Goal: Task Accomplishment & Management: Use online tool/utility

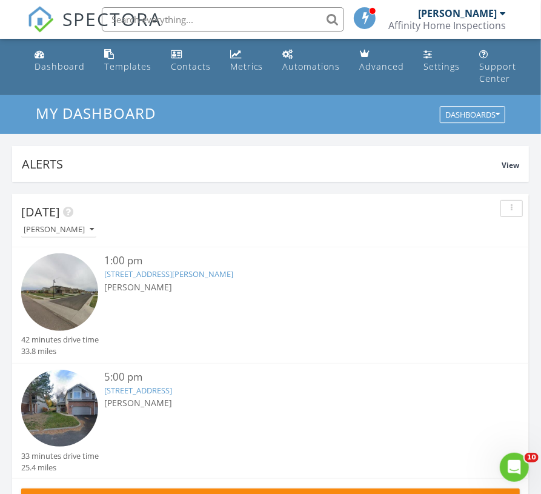
click at [153, 281] on span "[PERSON_NAME]" at bounding box center [138, 287] width 68 height 12
click at [163, 393] on link "[STREET_ADDRESS]" at bounding box center [138, 390] width 68 height 11
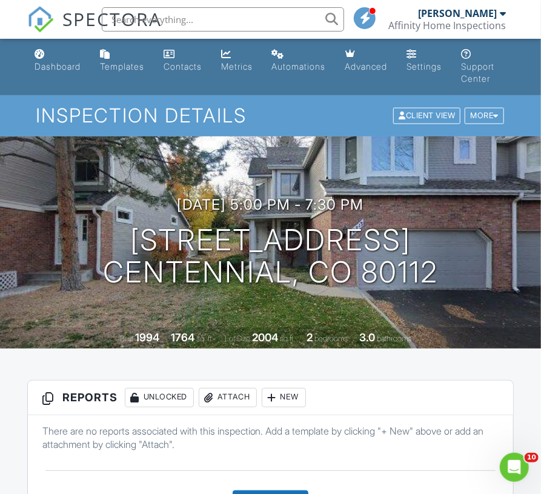
click at [291, 394] on div "New" at bounding box center [284, 397] width 44 height 19
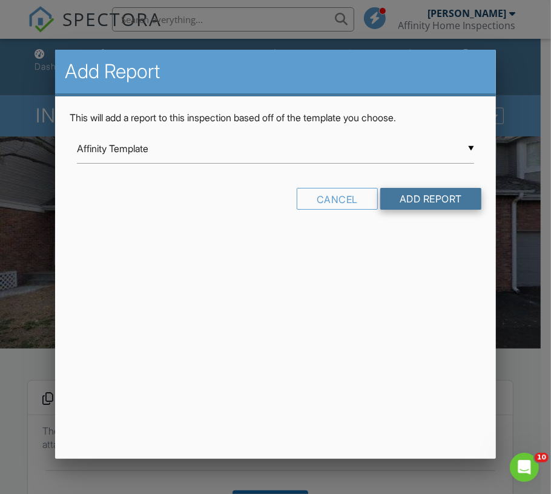
click at [413, 194] on input "Add Report" at bounding box center [431, 199] width 101 height 22
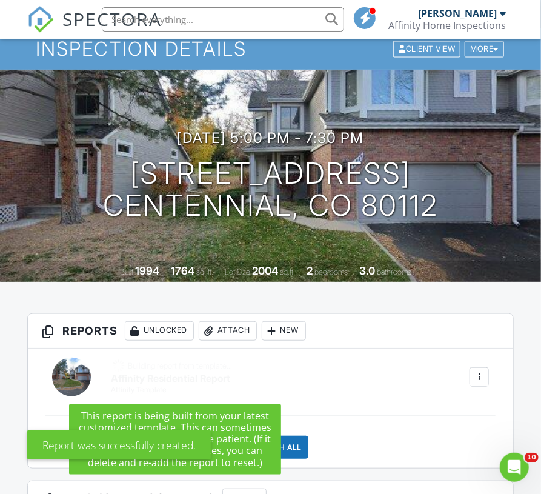
scroll to position [117, 0]
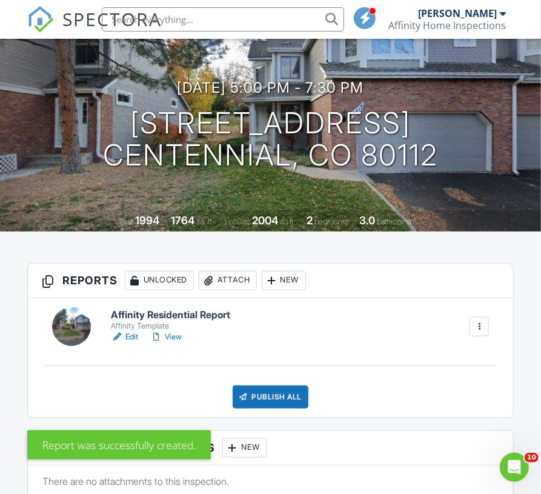
click at [125, 335] on link "Edit" at bounding box center [124, 337] width 27 height 12
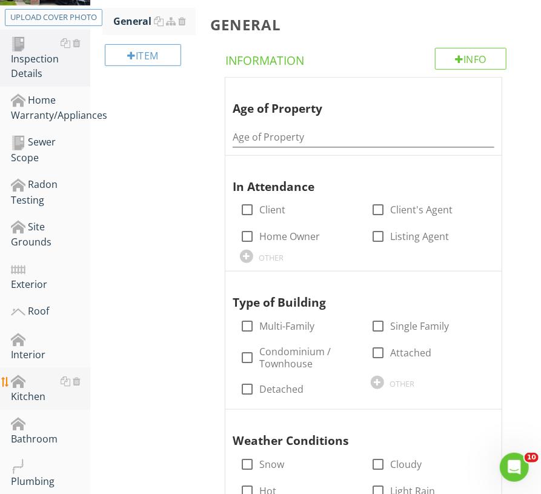
scroll to position [219, 0]
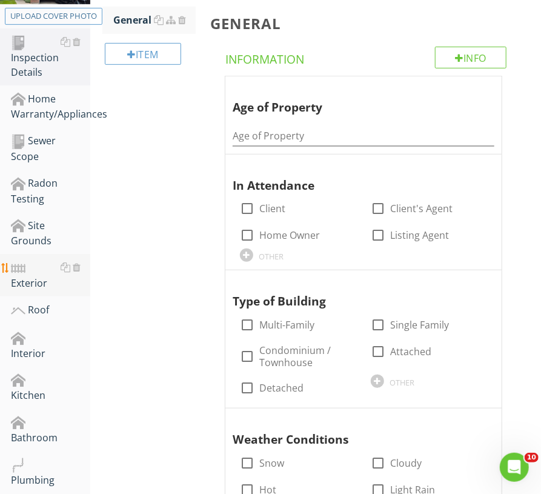
click at [27, 274] on div "Exterior" at bounding box center [50, 275] width 79 height 30
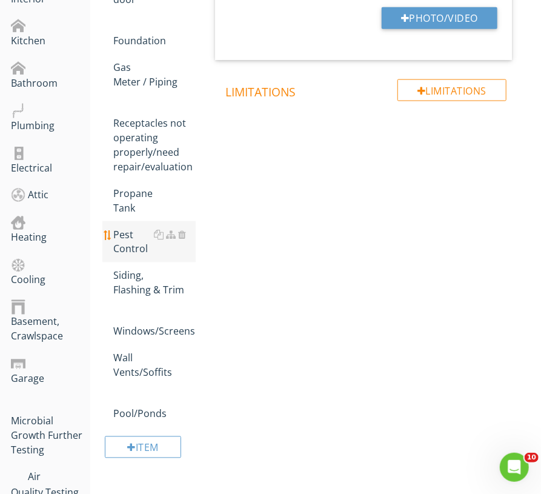
scroll to position [584, 0]
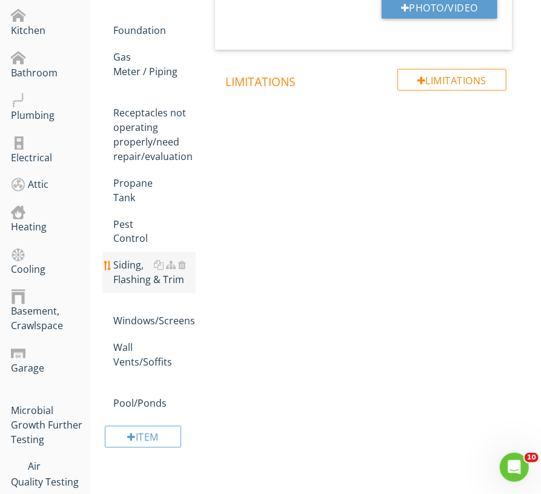
click at [137, 258] on div "Siding, Flashing & Trim" at bounding box center [154, 272] width 82 height 29
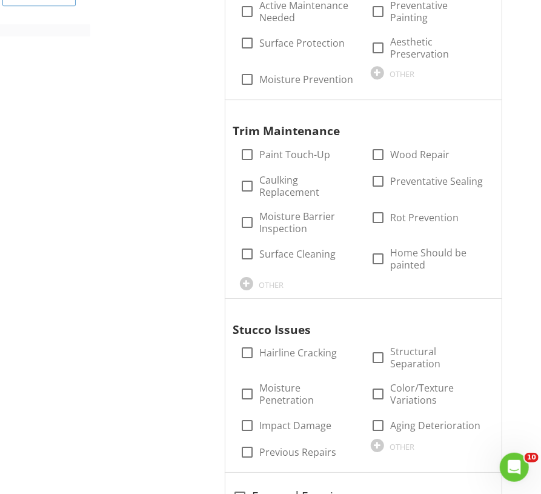
scroll to position [1260, 0]
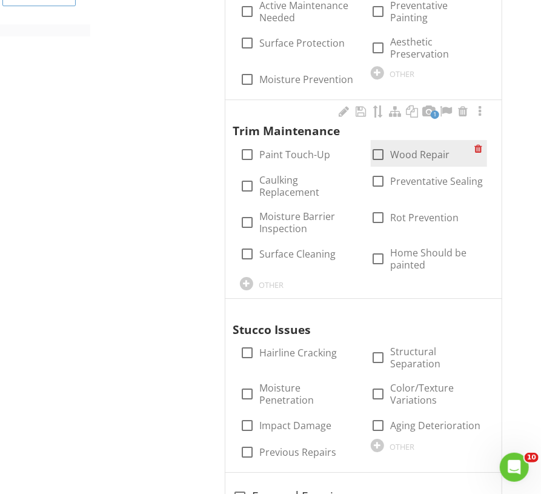
click at [384, 145] on div at bounding box center [378, 154] width 21 height 21
checkbox input "true"
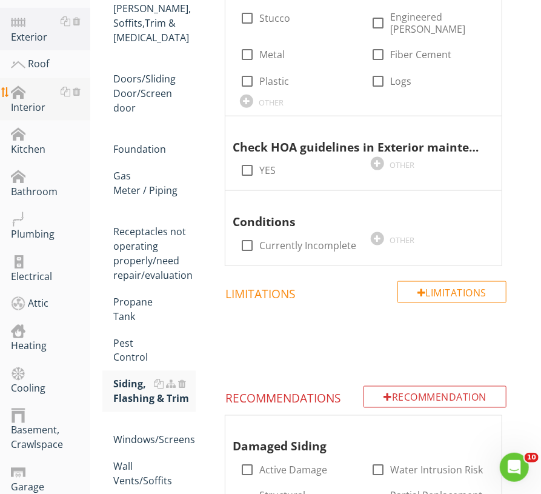
scroll to position [417, 0]
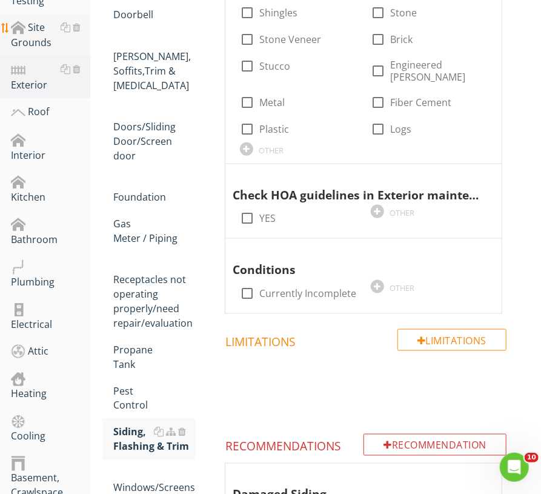
click at [44, 41] on div "Site Grounds" at bounding box center [50, 35] width 79 height 30
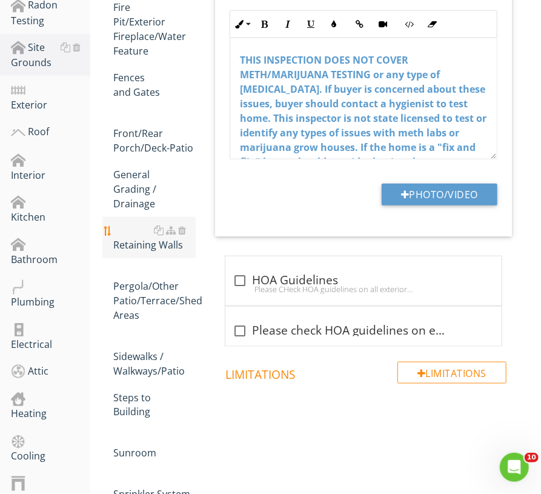
scroll to position [397, 0]
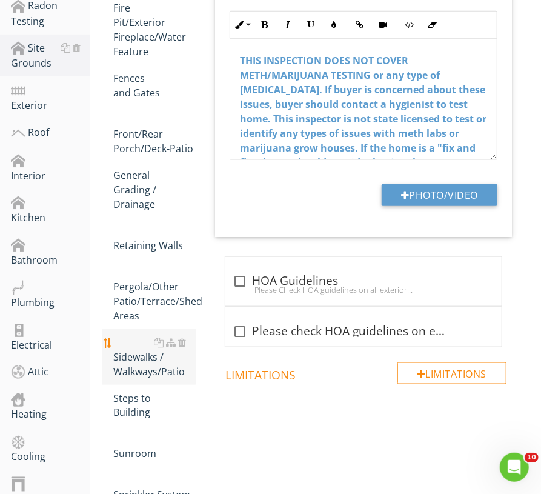
click at [142, 367] on div "Sidewalks / Walkways/Patio" at bounding box center [154, 357] width 82 height 44
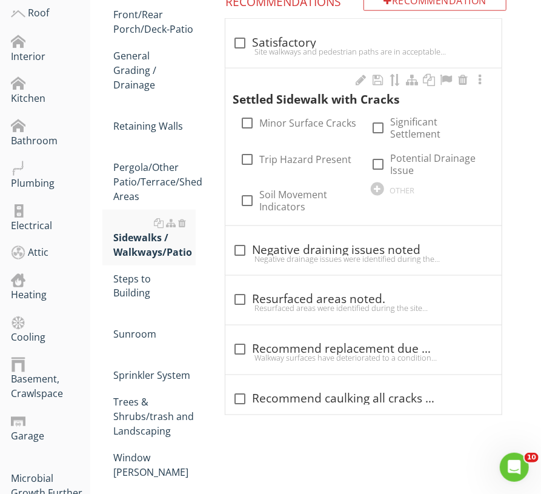
scroll to position [517, 0]
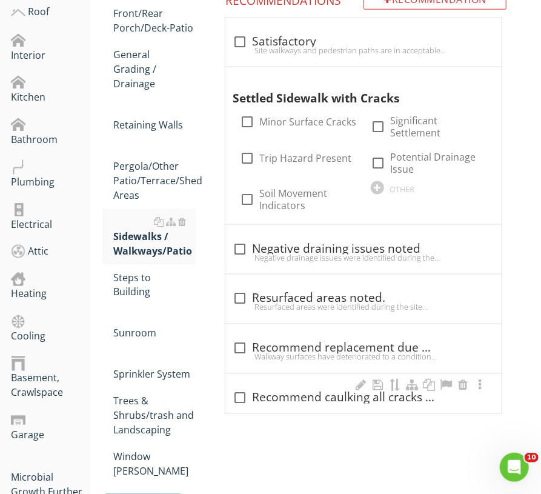
click at [353, 397] on div "check_box_outline_blank Recommend caulking all cracks next to home." at bounding box center [364, 398] width 262 height 15
checkbox input "true"
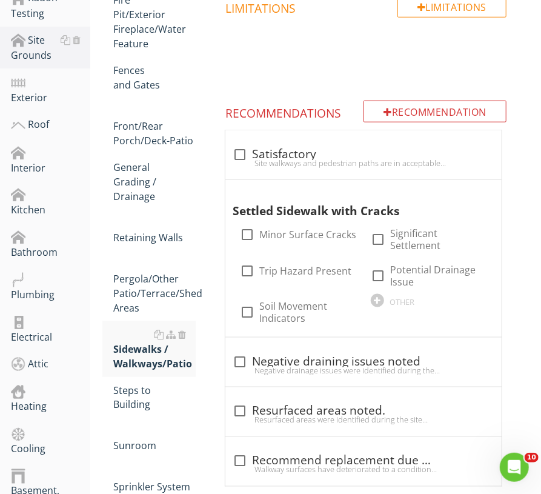
scroll to position [404, 0]
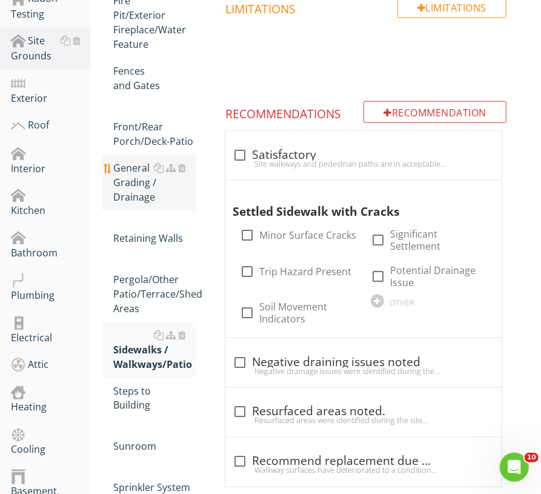
click at [137, 171] on div "General Grading / Drainage" at bounding box center [154, 183] width 82 height 44
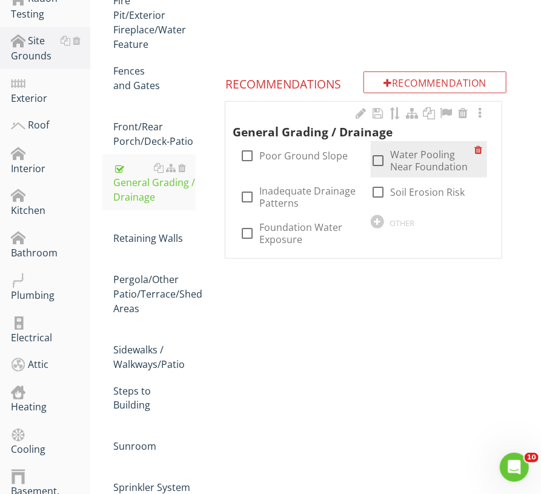
click at [413, 166] on label "Water Pooling Near Foundation" at bounding box center [432, 160] width 84 height 24
checkbox input "true"
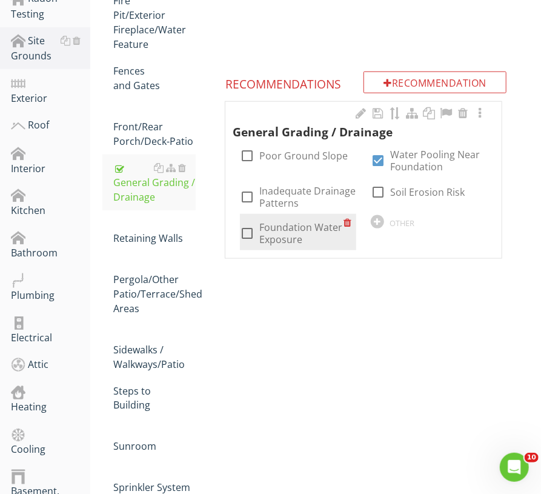
click at [306, 222] on label "Foundation Water Exposure" at bounding box center [301, 233] width 84 height 24
checkbox input "true"
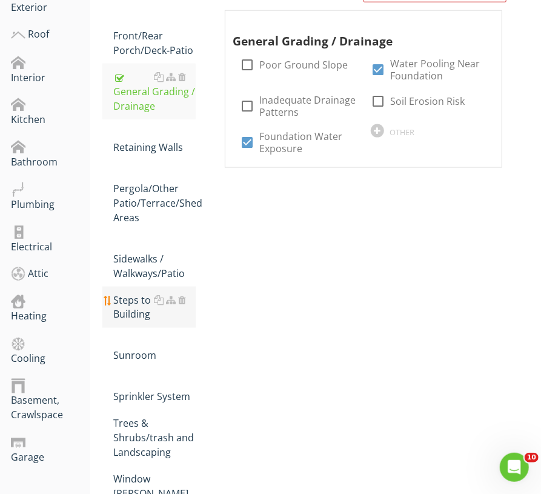
scroll to position [494, 0]
click at [126, 310] on div "Steps to Building" at bounding box center [154, 307] width 82 height 29
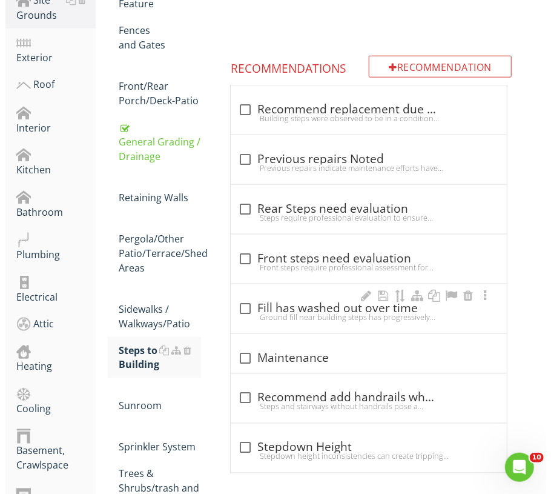
scroll to position [444, 0]
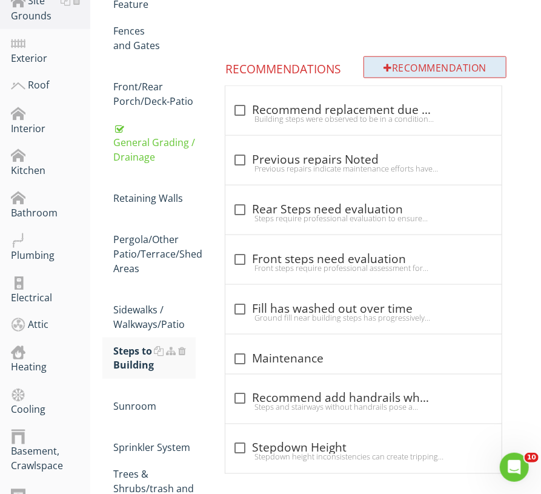
click at [424, 65] on div "Recommendation" at bounding box center [435, 67] width 143 height 22
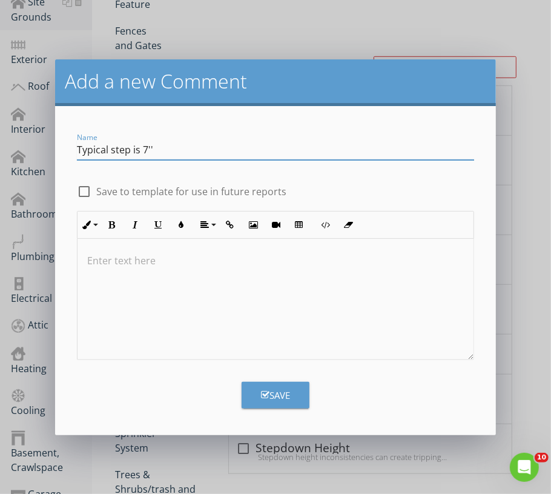
type input "Typical step is 7''"
click at [211, 190] on label "Save to template for use in future reports" at bounding box center [191, 191] width 190 height 12
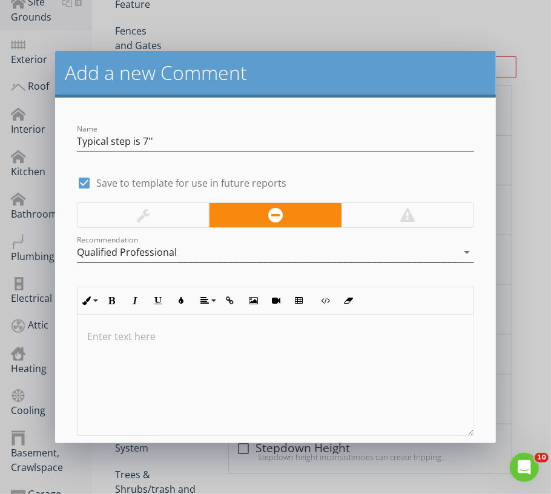
click at [274, 245] on div "Qualified Professional" at bounding box center [267, 252] width 381 height 20
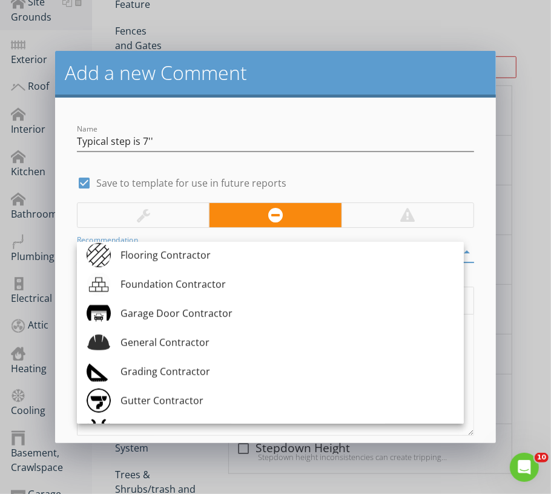
scroll to position [641, 0]
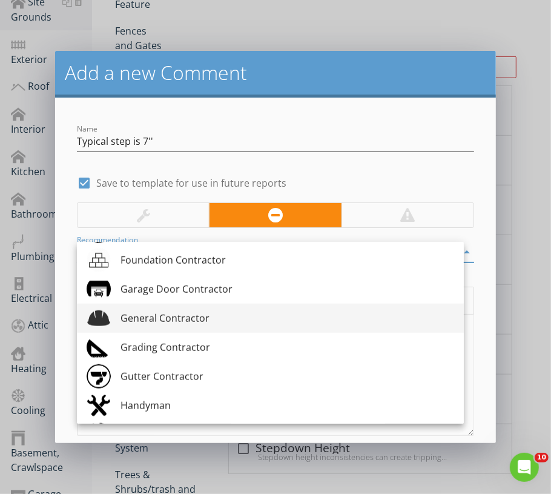
click at [210, 319] on div "General Contractor" at bounding box center [288, 318] width 334 height 15
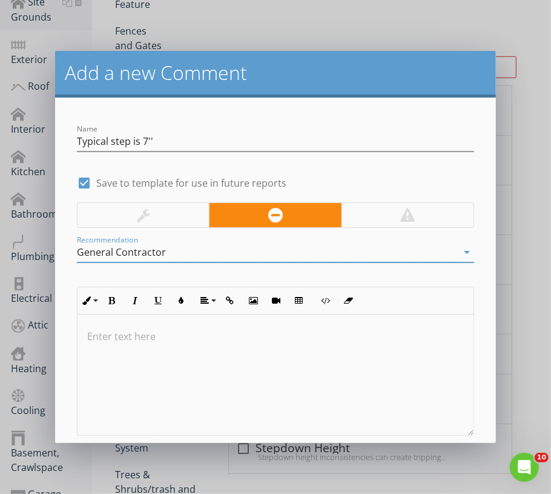
scroll to position [67, 0]
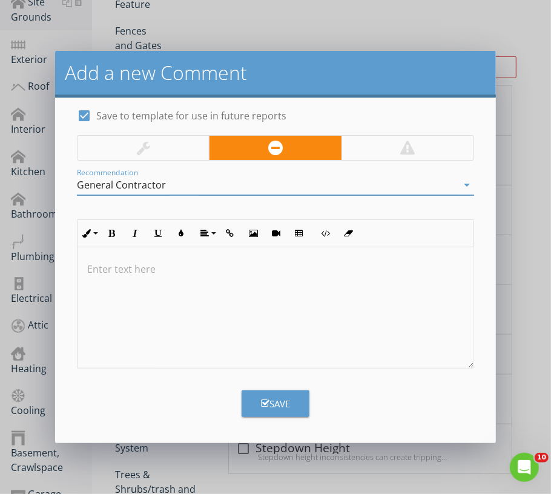
click at [284, 408] on div "Save" at bounding box center [275, 404] width 29 height 14
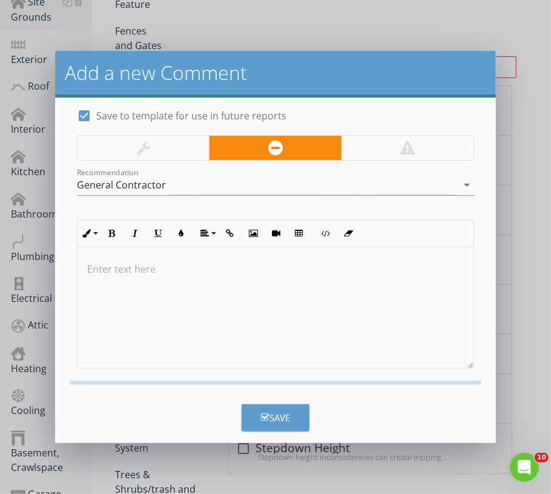
checkbox input "false"
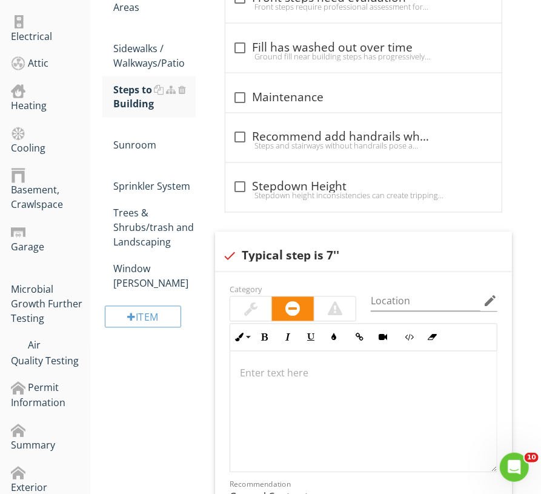
scroll to position [0, 0]
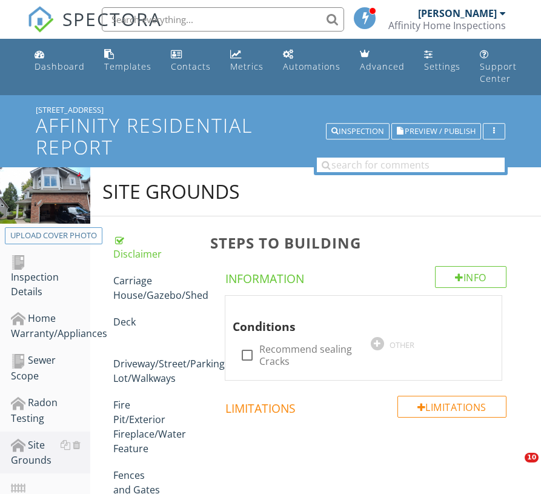
scroll to position [705, 0]
